Goal: Find specific page/section: Find specific page/section

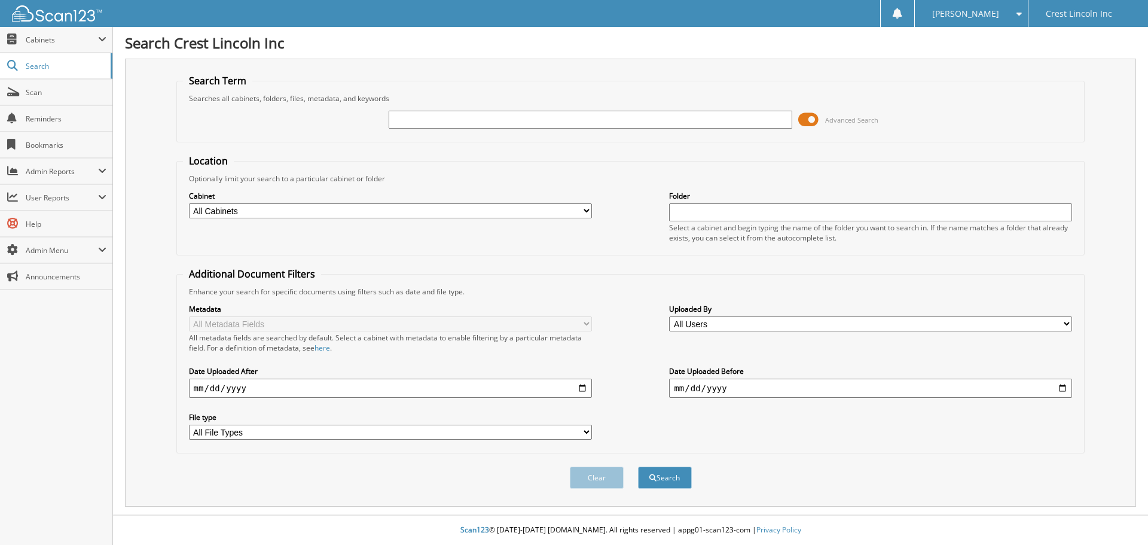
click at [806, 123] on span at bounding box center [808, 120] width 20 height 18
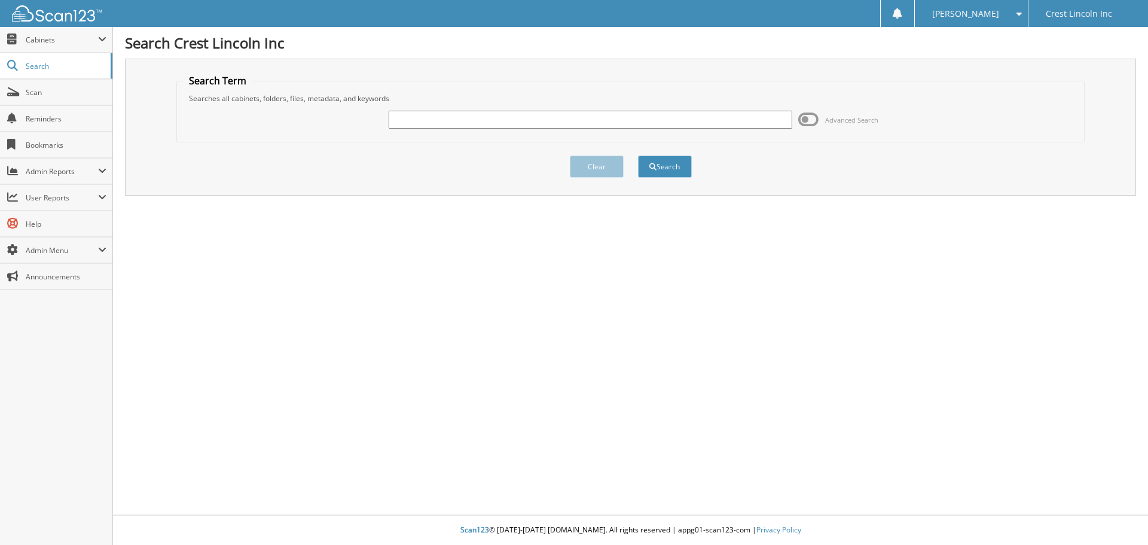
click at [697, 121] on input "text" at bounding box center [590, 120] width 403 height 18
type input "[PERSON_NAME]"
click at [638, 155] on button "Search" at bounding box center [665, 166] width 54 height 22
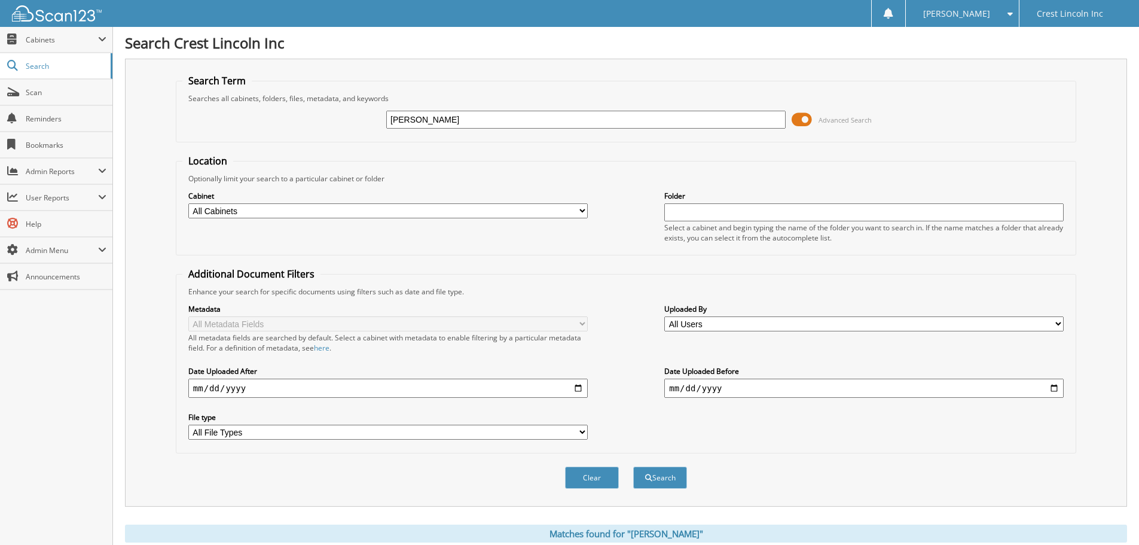
click at [799, 117] on span at bounding box center [802, 120] width 20 height 18
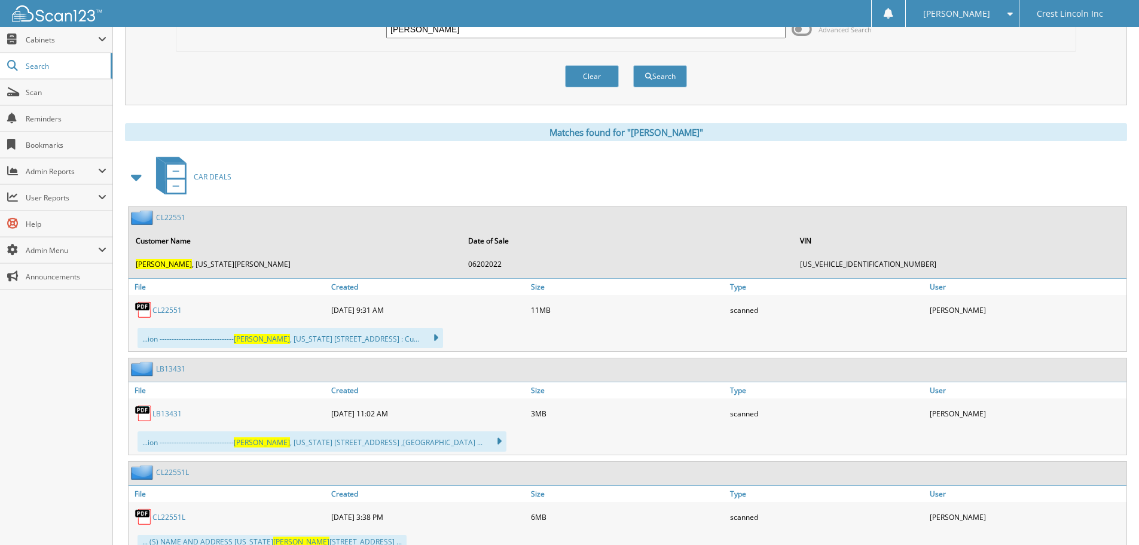
scroll to position [120, 0]
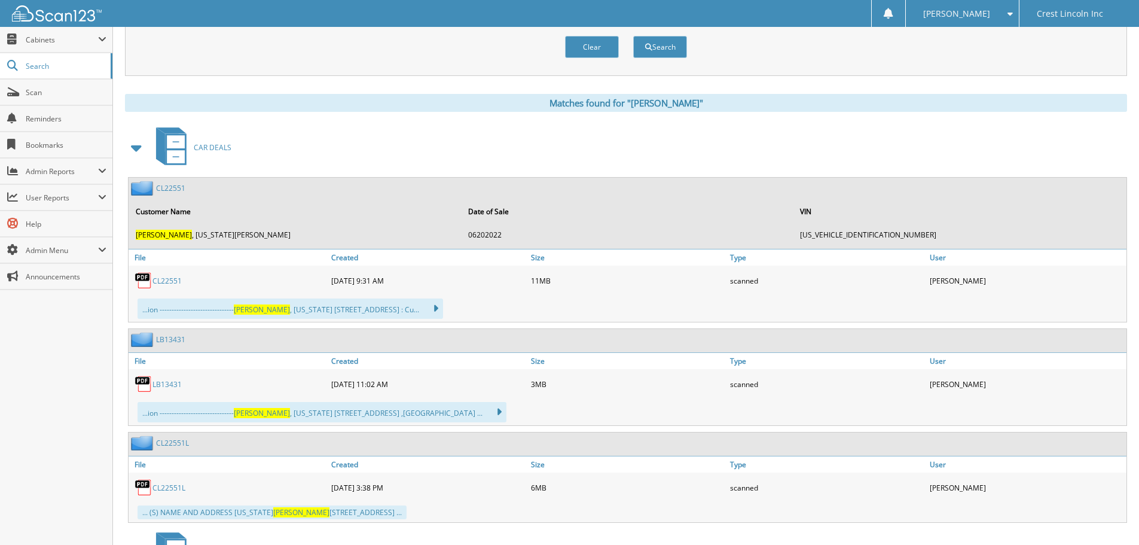
click at [166, 183] on link "CL22551" at bounding box center [170, 188] width 29 height 10
